Goal: Find specific page/section: Find specific page/section

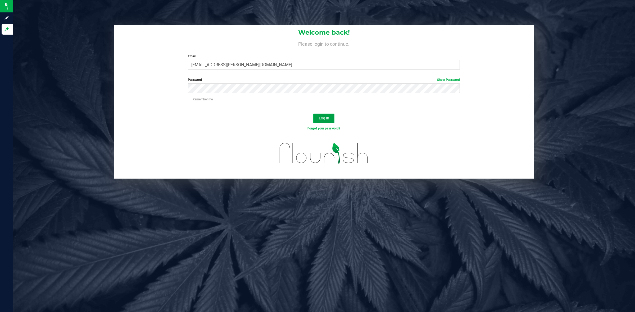
click at [329, 119] on button "Log In" at bounding box center [323, 119] width 21 height 10
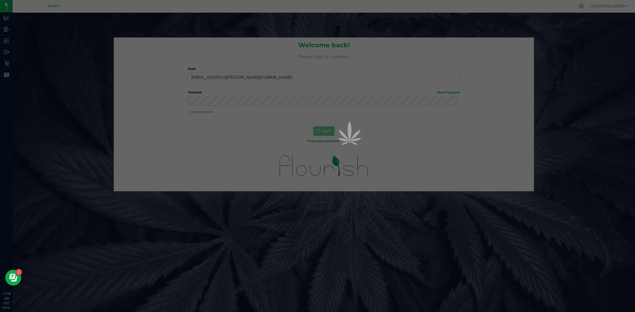
click at [53, 7] on span "Retail" at bounding box center [53, 6] width 10 height 4
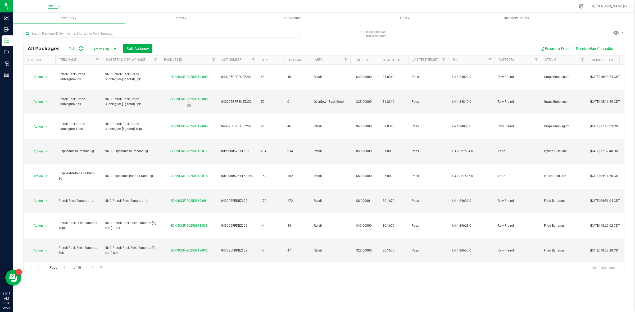
click at [51, 7] on span "Retail" at bounding box center [53, 6] width 10 height 5
click at [32, 17] on link "Cultivation" at bounding box center [53, 18] width 77 height 7
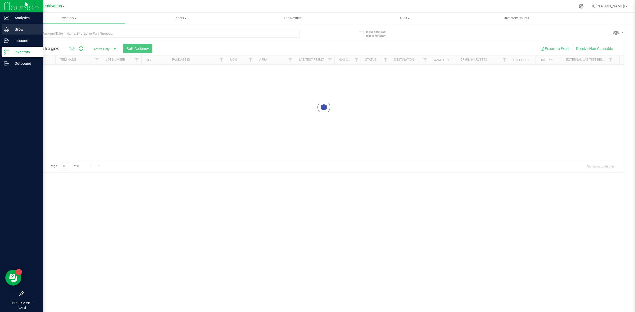
click at [6, 31] on icon at bounding box center [6, 29] width 5 height 4
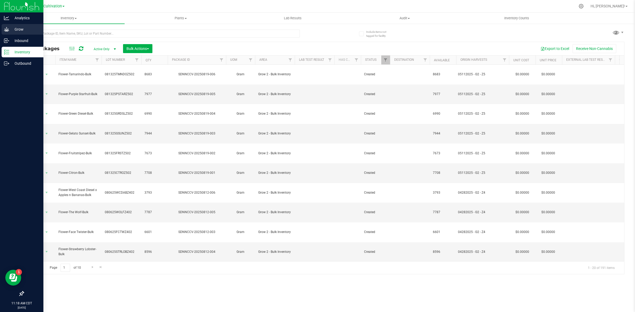
click at [20, 31] on p "Grow" at bounding box center [25, 29] width 32 height 6
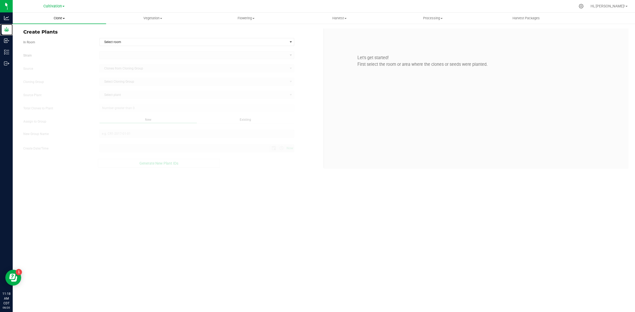
type input "[DATE] 11:18 AM"
click at [62, 18] on span "Clone" at bounding box center [59, 18] width 93 height 5
click at [54, 37] on li "Cloning groups" at bounding box center [59, 38] width 93 height 6
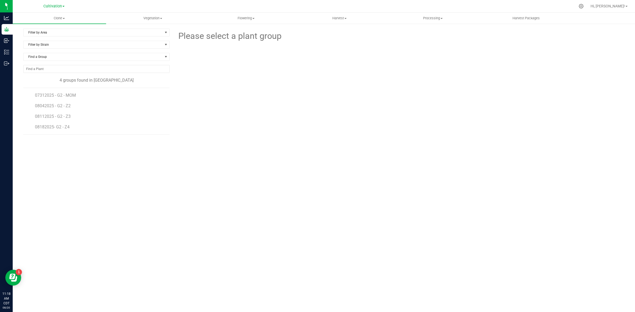
click at [61, 91] on li "07312025 - G2 - MOM" at bounding box center [100, 93] width 131 height 11
click at [60, 96] on span "07312025 - G2 - MOM" at bounding box center [56, 95] width 42 height 5
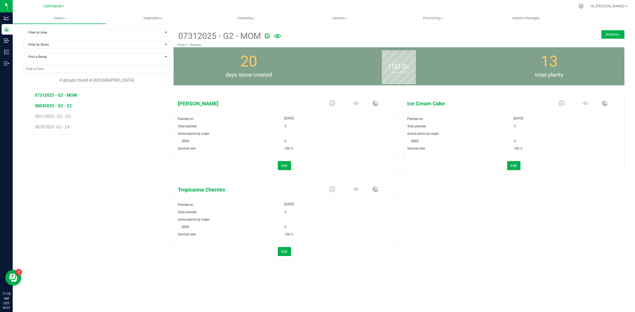
click at [60, 108] on span "08042025 - G2 - Z2" at bounding box center [53, 105] width 37 height 5
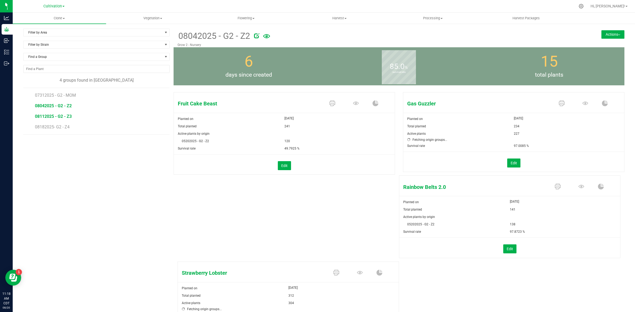
click at [59, 118] on span "08112025 - G2 - Z3" at bounding box center [53, 116] width 37 height 5
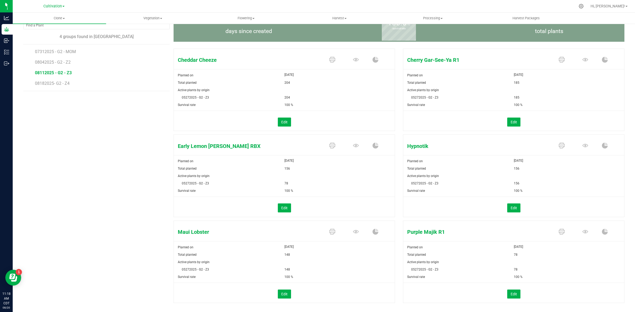
scroll to position [54, 0]
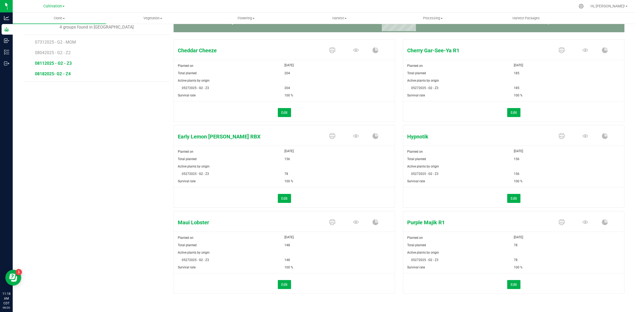
click at [63, 74] on span "08182025- G2 - Z4" at bounding box center [53, 73] width 36 height 5
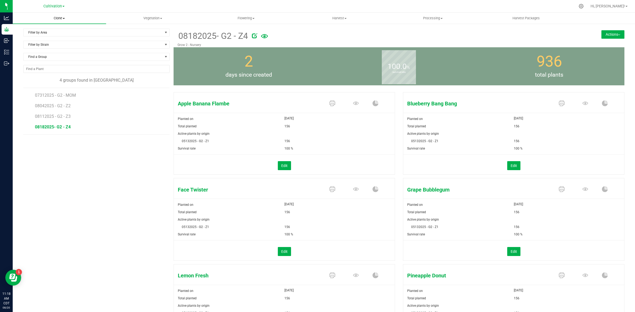
click at [64, 19] on span at bounding box center [64, 18] width 2 height 1
click at [156, 17] on span "Vegetation" at bounding box center [152, 18] width 93 height 5
click at [145, 45] on li "Mother groups" at bounding box center [152, 45] width 93 height 6
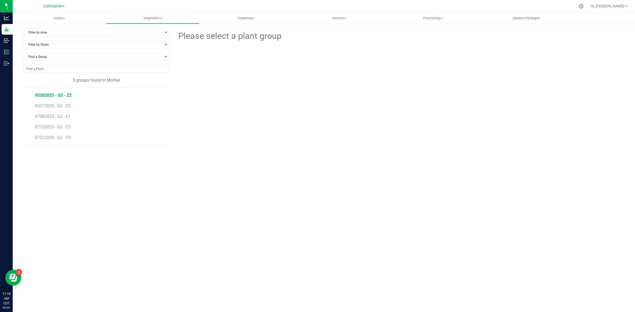
click at [55, 97] on span "05202025 - G2 - Z2" at bounding box center [53, 95] width 37 height 5
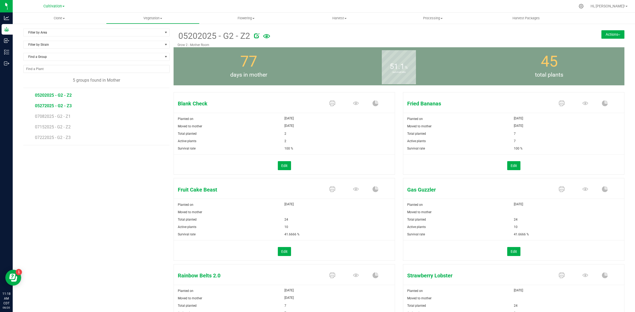
click at [48, 108] on span "05272025 - G2 - Z3" at bounding box center [53, 105] width 37 height 5
click at [51, 126] on span "07152025 - G2 - Z2" at bounding box center [53, 127] width 37 height 5
click at [52, 119] on span "07082025 - G2 - Z1" at bounding box center [53, 116] width 37 height 5
click at [56, 138] on span "07222025 - G2 - Z3" at bounding box center [53, 137] width 37 height 5
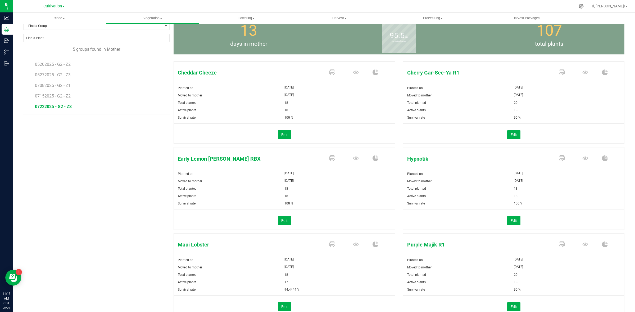
scroll to position [54, 0]
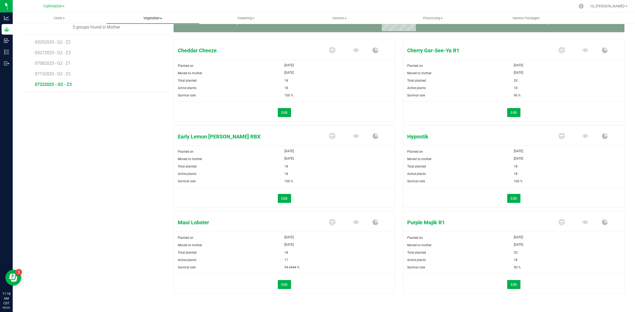
click at [152, 19] on span "Vegetation" at bounding box center [152, 18] width 93 height 5
click at [140, 33] on li "Veg groups" at bounding box center [152, 32] width 93 height 6
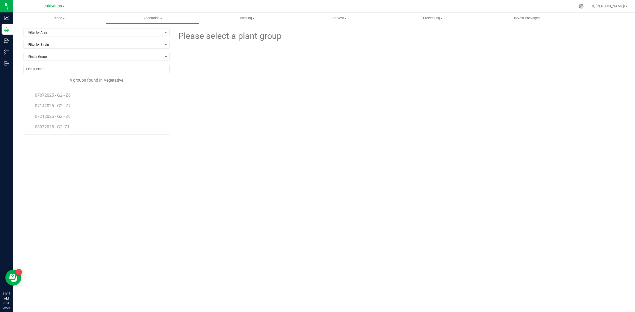
click at [49, 100] on li "07142025 - G2 - Z7" at bounding box center [100, 104] width 131 height 11
click at [50, 98] on span "07072025 - G2 - Z6" at bounding box center [53, 95] width 37 height 5
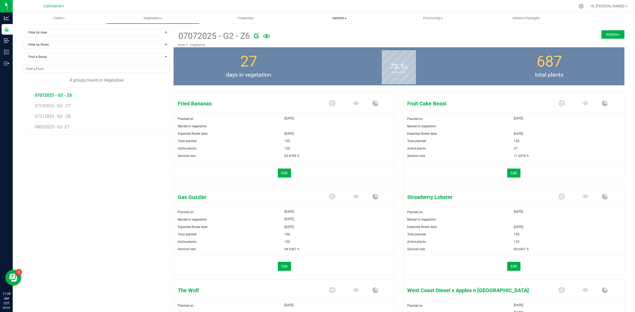
click at [342, 16] on span "Harvest" at bounding box center [339, 18] width 93 height 5
click at [328, 29] on li "Harvests" at bounding box center [339, 32] width 93 height 6
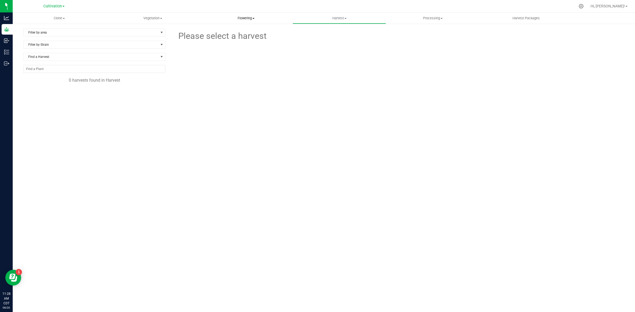
click at [256, 19] on span "Flowering" at bounding box center [246, 18] width 93 height 5
click at [238, 37] on span "Flowering groups" at bounding box center [221, 38] width 44 height 4
click at [56, 16] on span "Clone" at bounding box center [59, 18] width 93 height 5
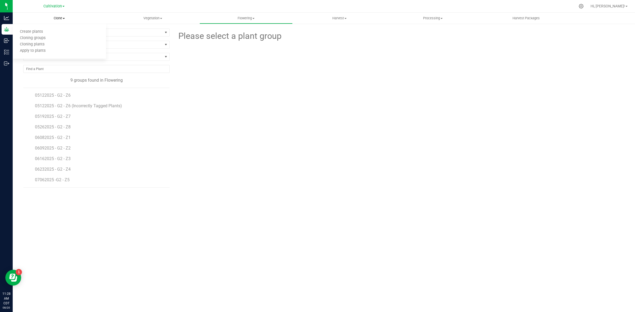
click at [56, 17] on span "Clone" at bounding box center [59, 18] width 93 height 5
click at [48, 7] on span "Cultivation" at bounding box center [52, 6] width 19 height 5
click at [58, 5] on span "Cultivation" at bounding box center [52, 6] width 19 height 5
click at [44, 27] on link "Manufacturing" at bounding box center [53, 25] width 77 height 7
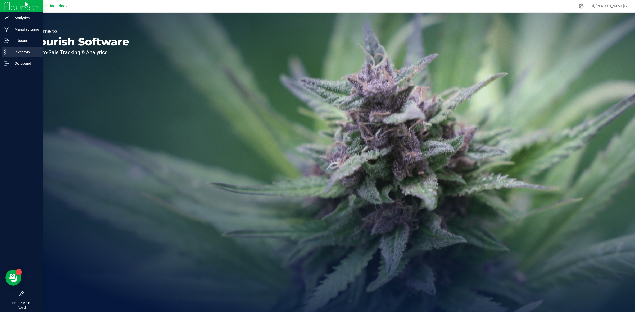
click at [7, 51] on icon at bounding box center [6, 51] width 5 height 5
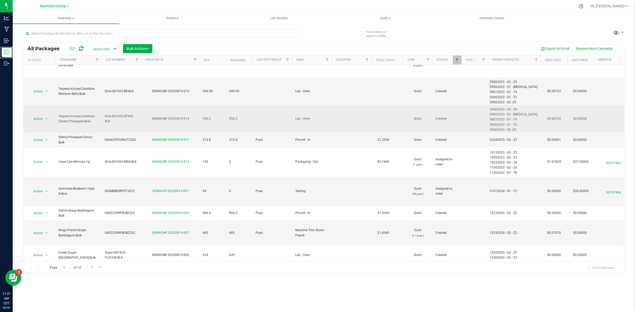
scroll to position [309, 0]
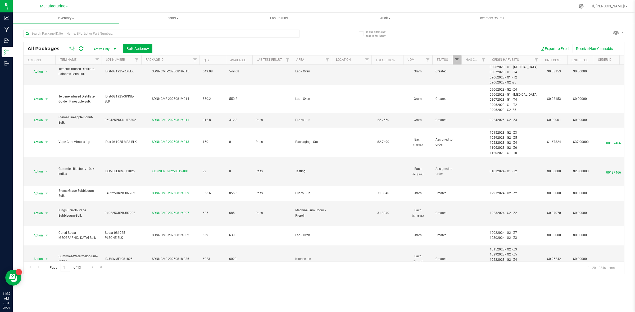
click at [457, 60] on span "Filter" at bounding box center [457, 60] width 4 height 4
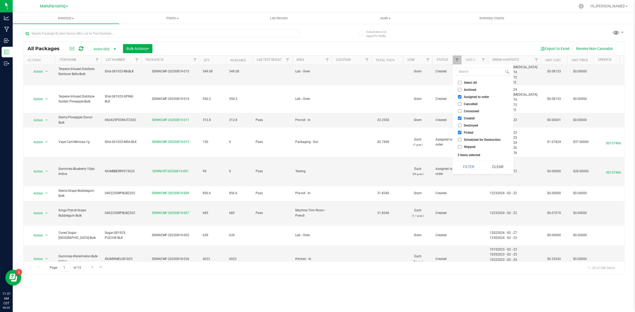
click at [462, 133] on label "Picked" at bounding box center [465, 132] width 15 height 3
click at [461, 133] on input "Picked" at bounding box center [459, 132] width 3 height 3
checkbox input "false"
click at [480, 168] on button "Filter" at bounding box center [468, 167] width 25 height 12
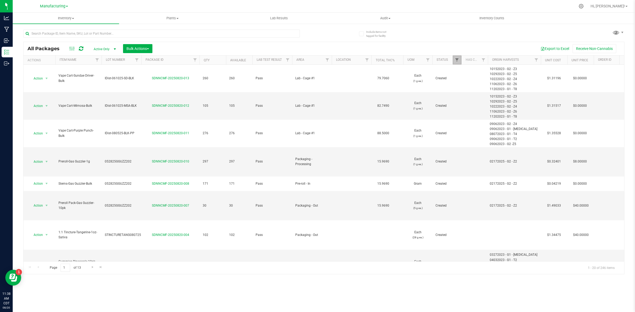
click at [456, 60] on span "Filter" at bounding box center [457, 60] width 4 height 4
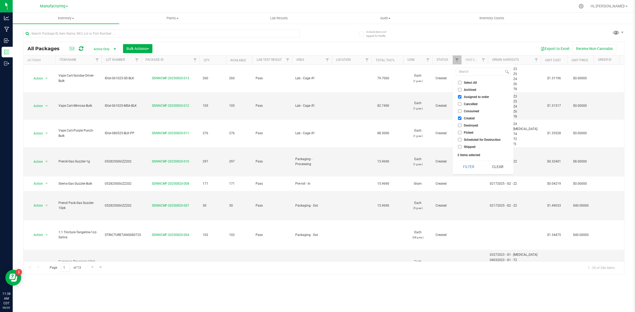
click at [459, 120] on input "Created" at bounding box center [459, 118] width 3 height 3
checkbox input "false"
click at [470, 166] on button "Filter" at bounding box center [468, 167] width 25 height 12
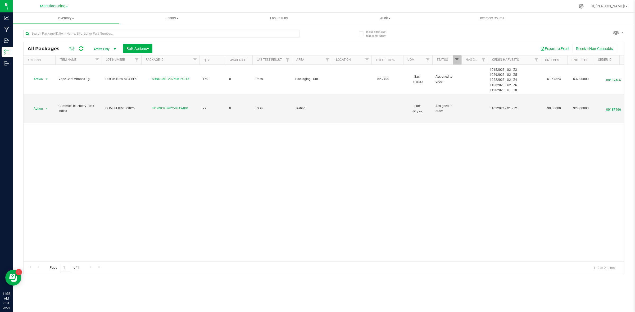
click at [456, 60] on span "Filter" at bounding box center [457, 60] width 4 height 4
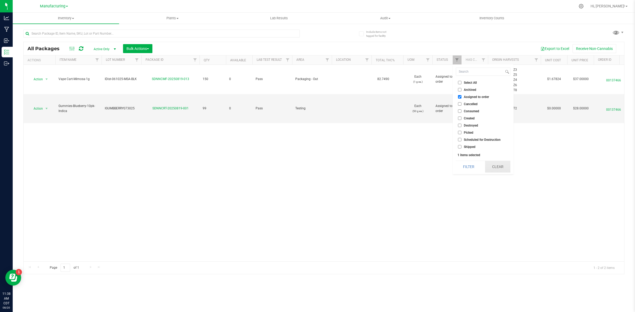
click at [495, 171] on button "Clear" at bounding box center [497, 167] width 25 height 12
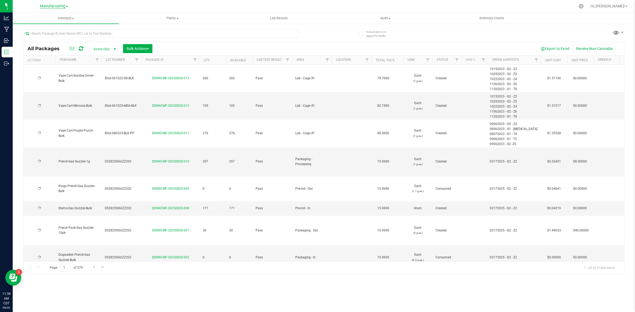
click at [59, 8] on span "Manufacturing" at bounding box center [52, 6] width 25 height 5
click at [35, 30] on link "Retail" at bounding box center [53, 32] width 77 height 7
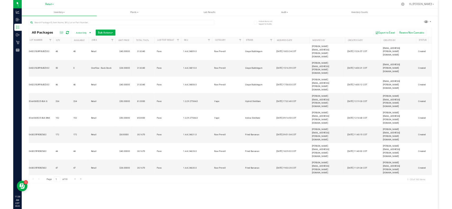
scroll to position [0, 208]
